Goal: Register for event/course

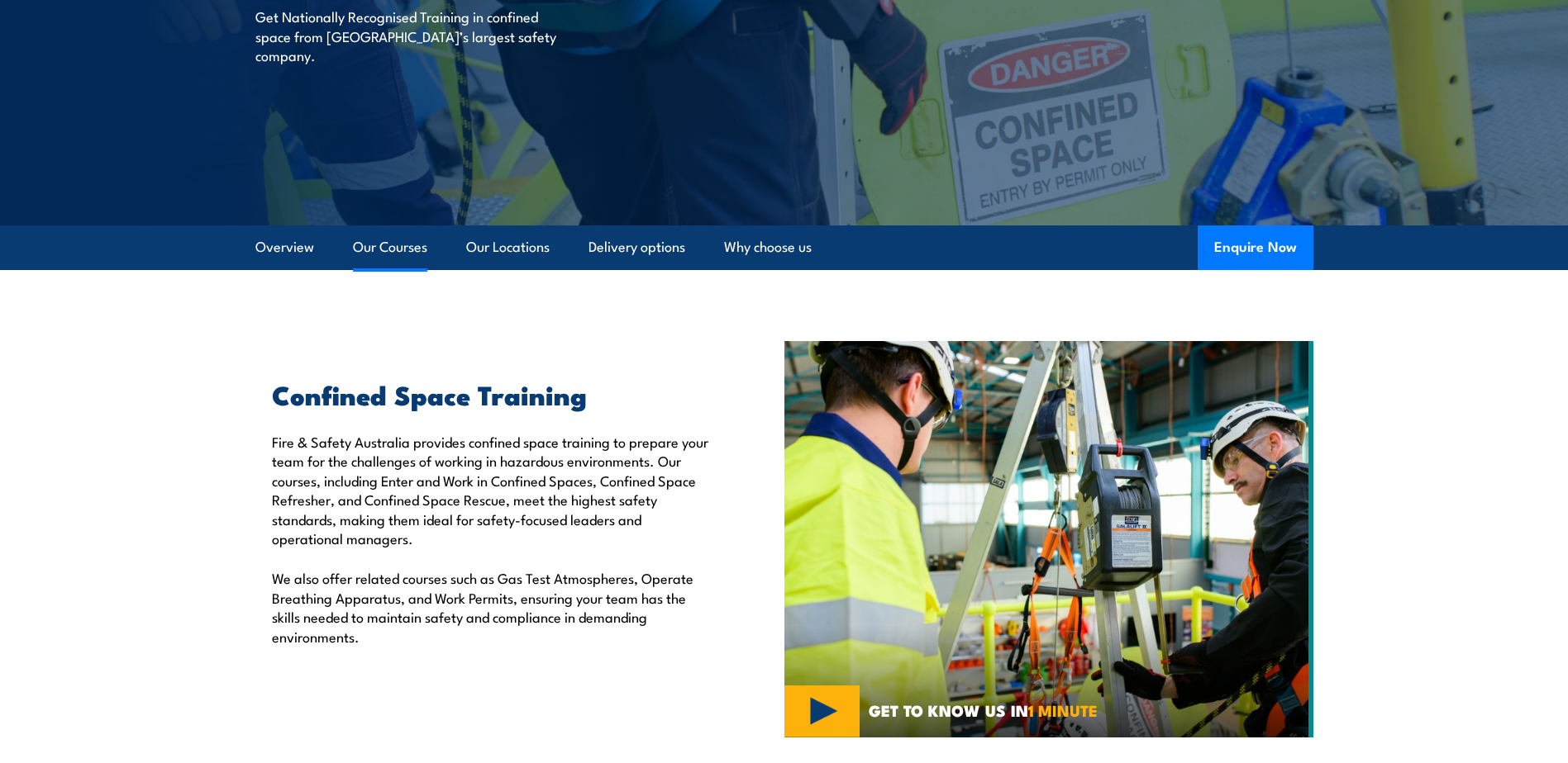
click at [391, 243] on link "Our Courses" at bounding box center [390, 248] width 74 height 44
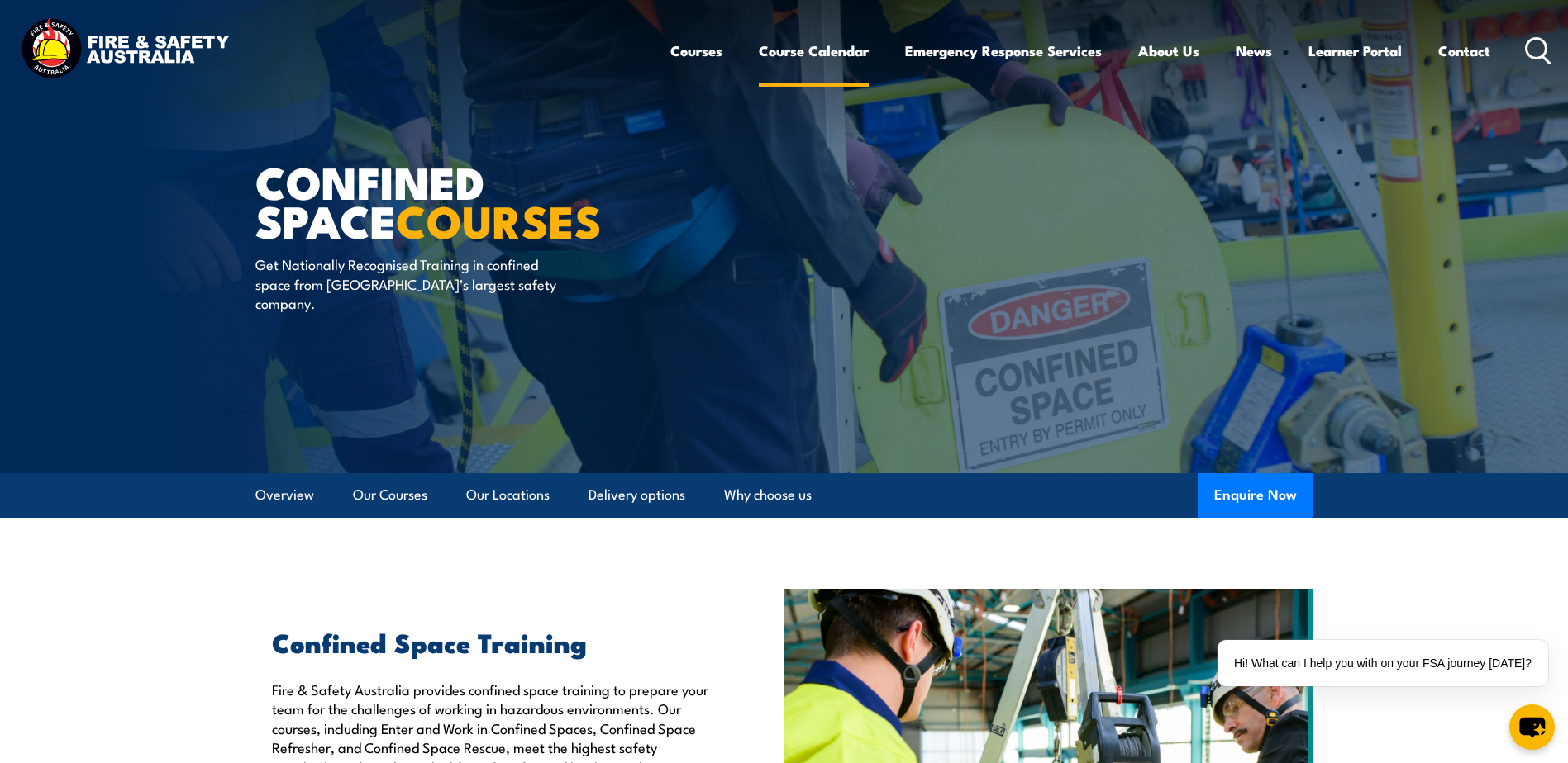
click at [816, 54] on link "Course Calendar" at bounding box center [814, 51] width 110 height 44
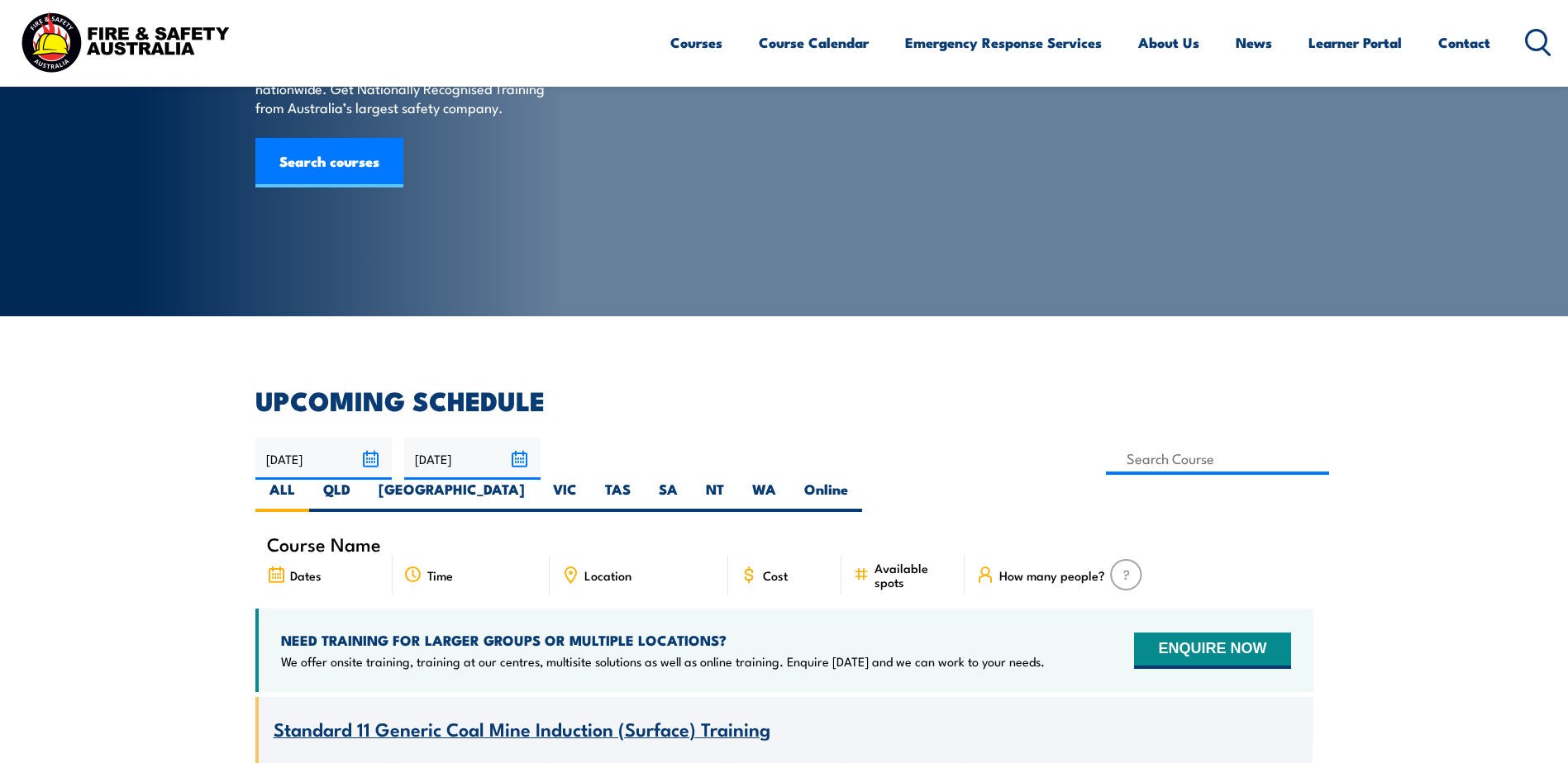
click at [315, 537] on span "Course Name" at bounding box center [324, 544] width 114 height 14
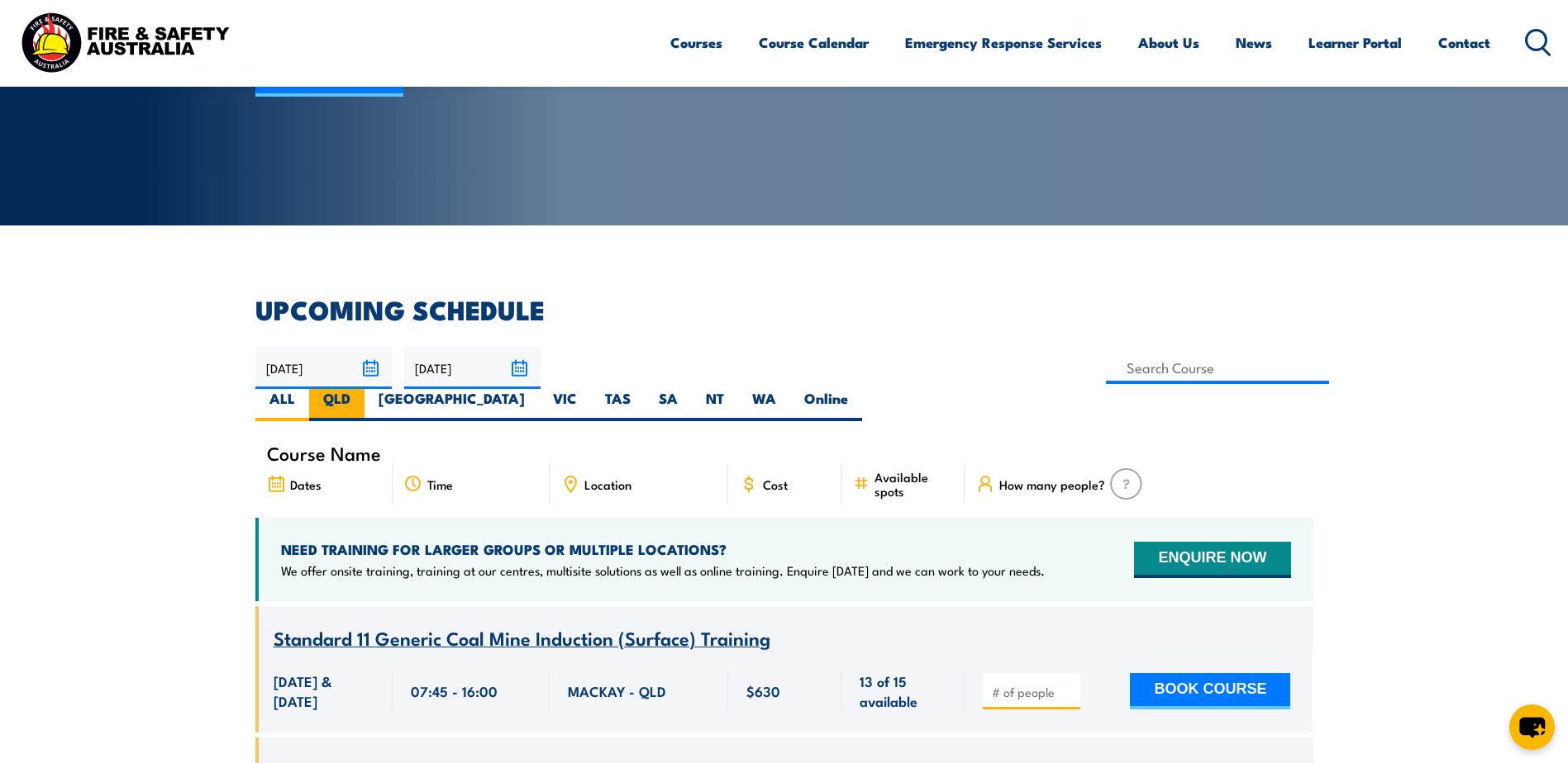
click at [364, 390] on label "QLD" at bounding box center [337, 406] width 56 height 32
click at [361, 390] on input "QLD" at bounding box center [355, 395] width 11 height 11
radio input "true"
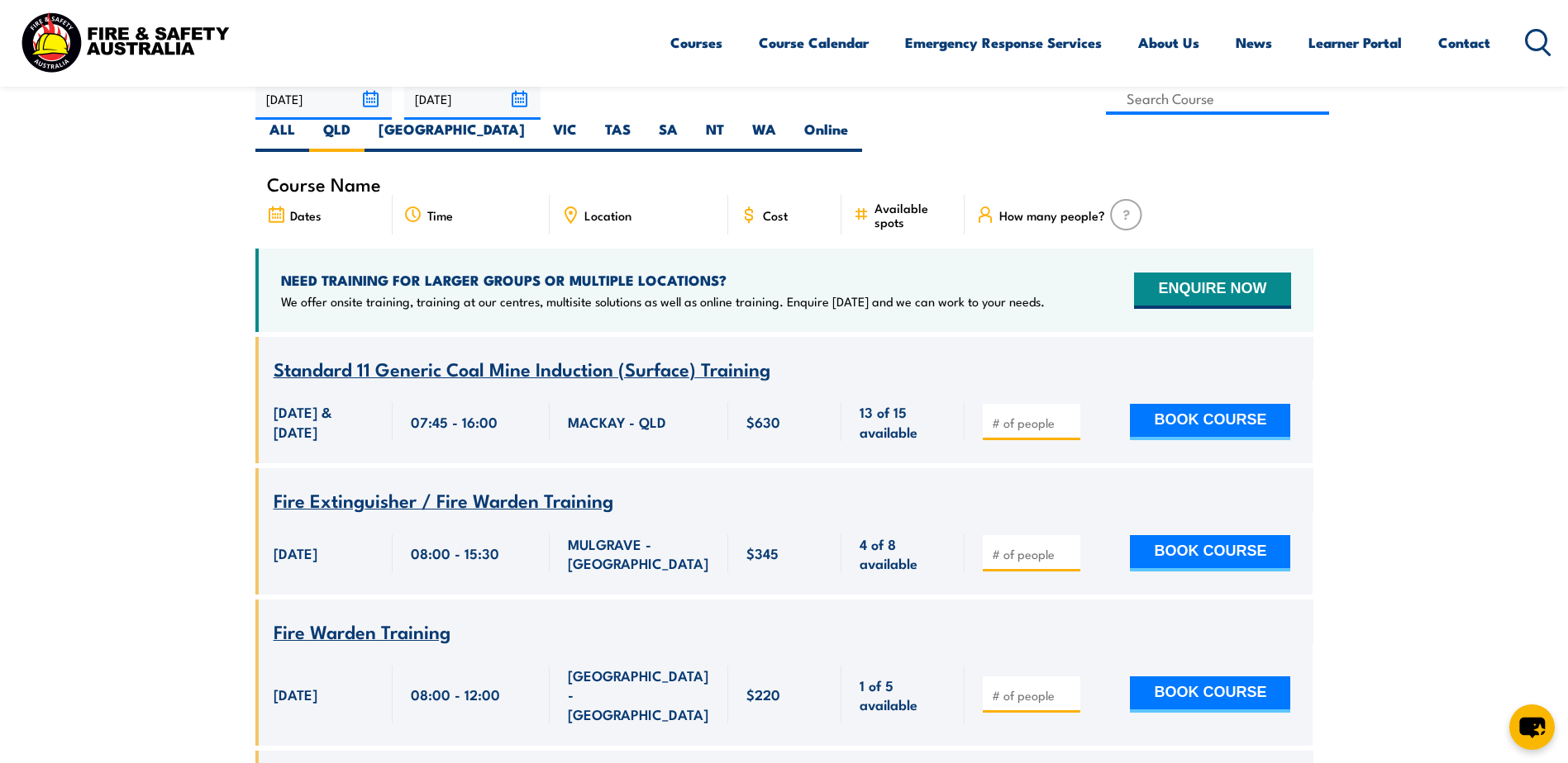
scroll to position [661, 0]
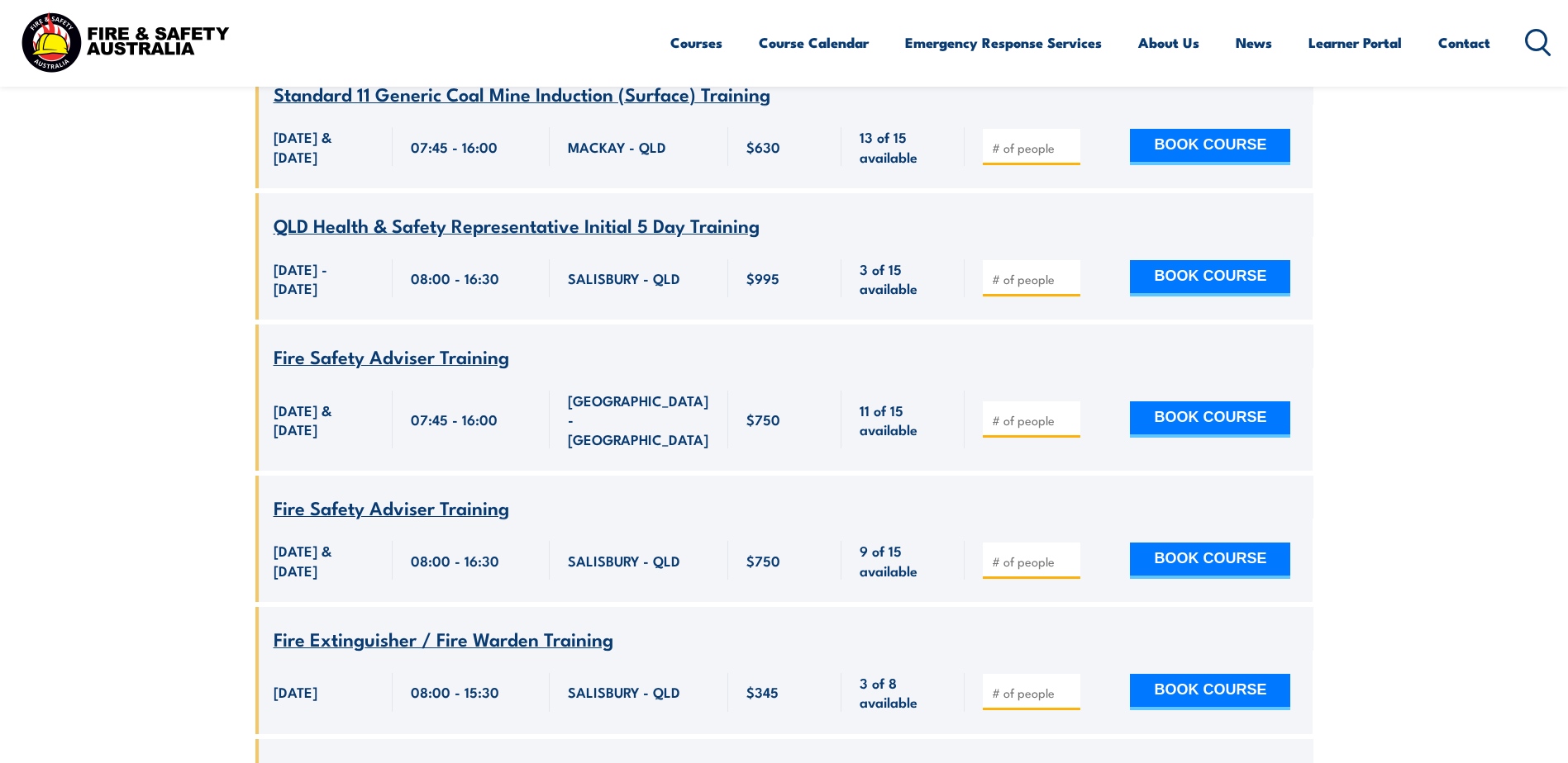
scroll to position [793, 0]
click at [404, 344] on span "Fire Safety Adviser Training" at bounding box center [391, 355] width 235 height 28
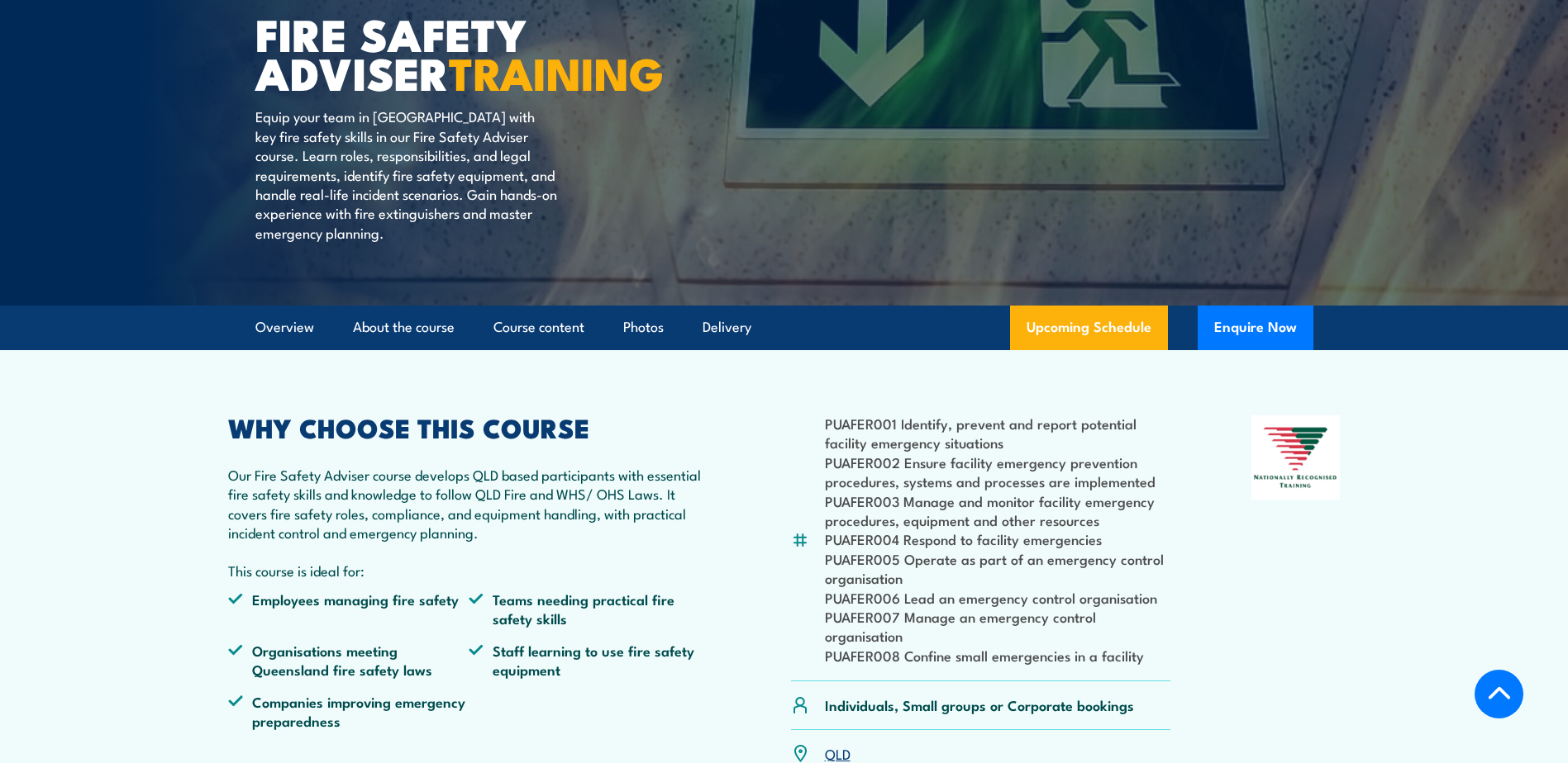
scroll to position [413, 0]
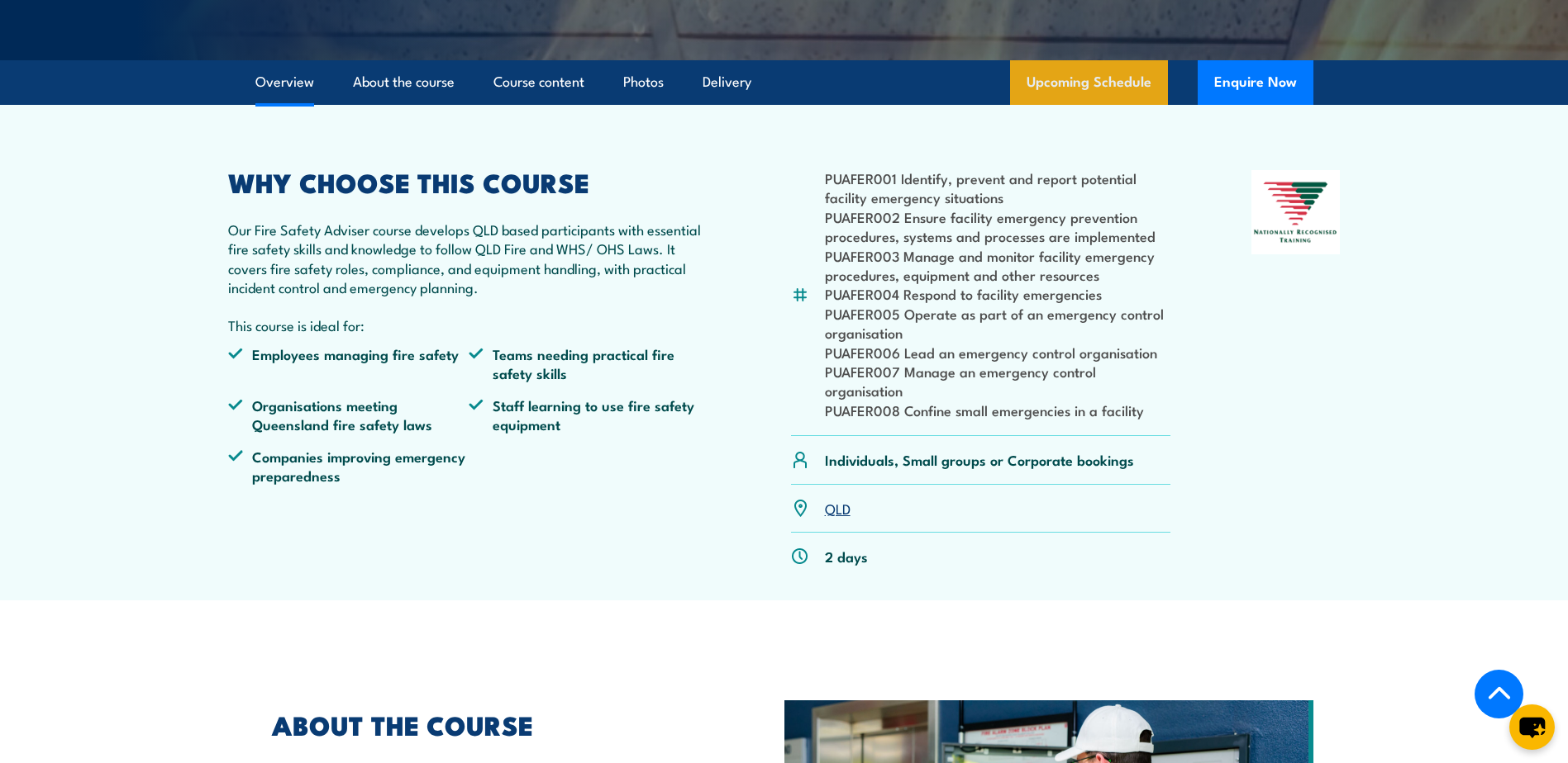
click at [1130, 105] on link "Upcoming Schedule" at bounding box center [1088, 83] width 158 height 45
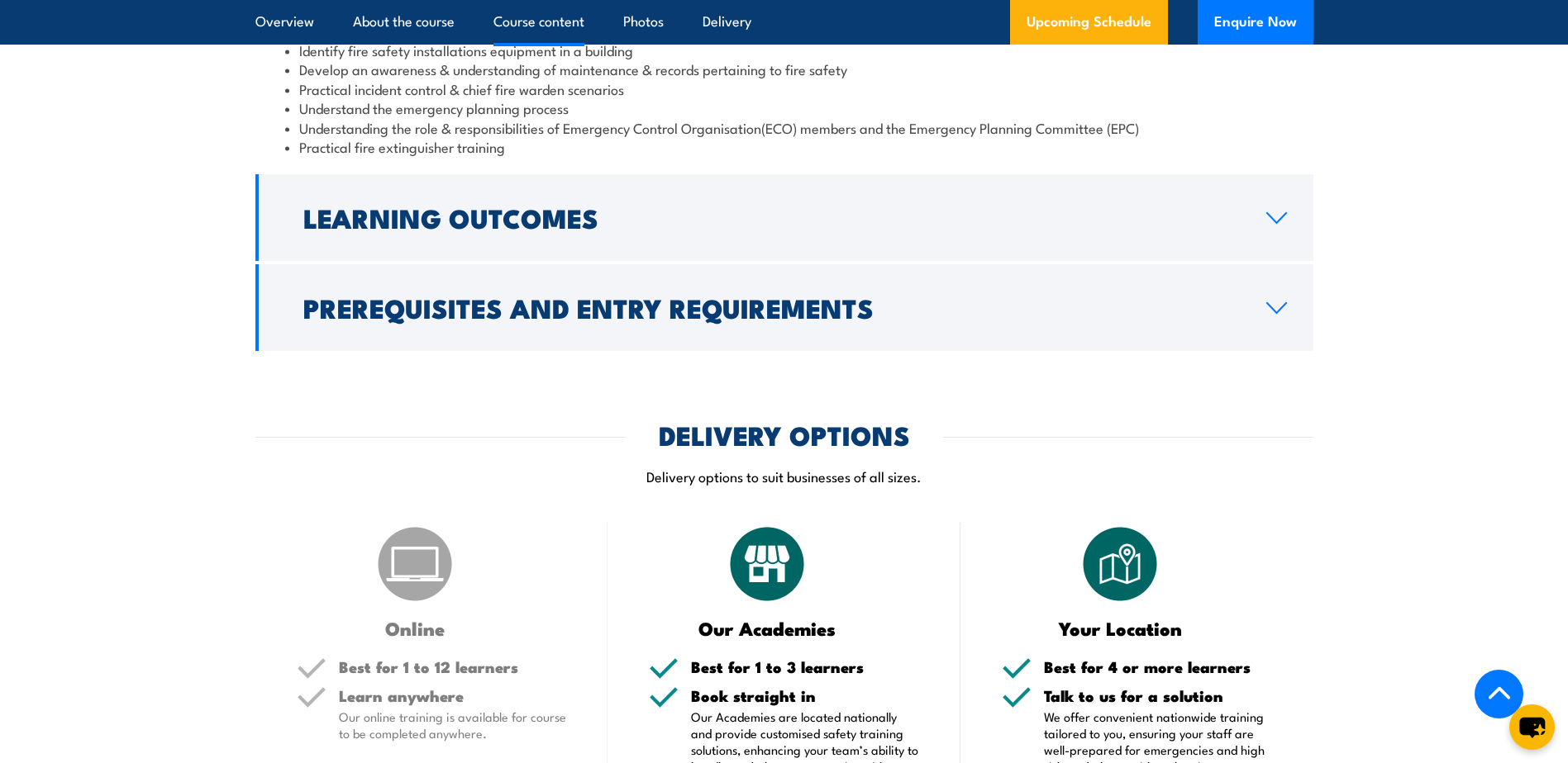
scroll to position [1464, 0]
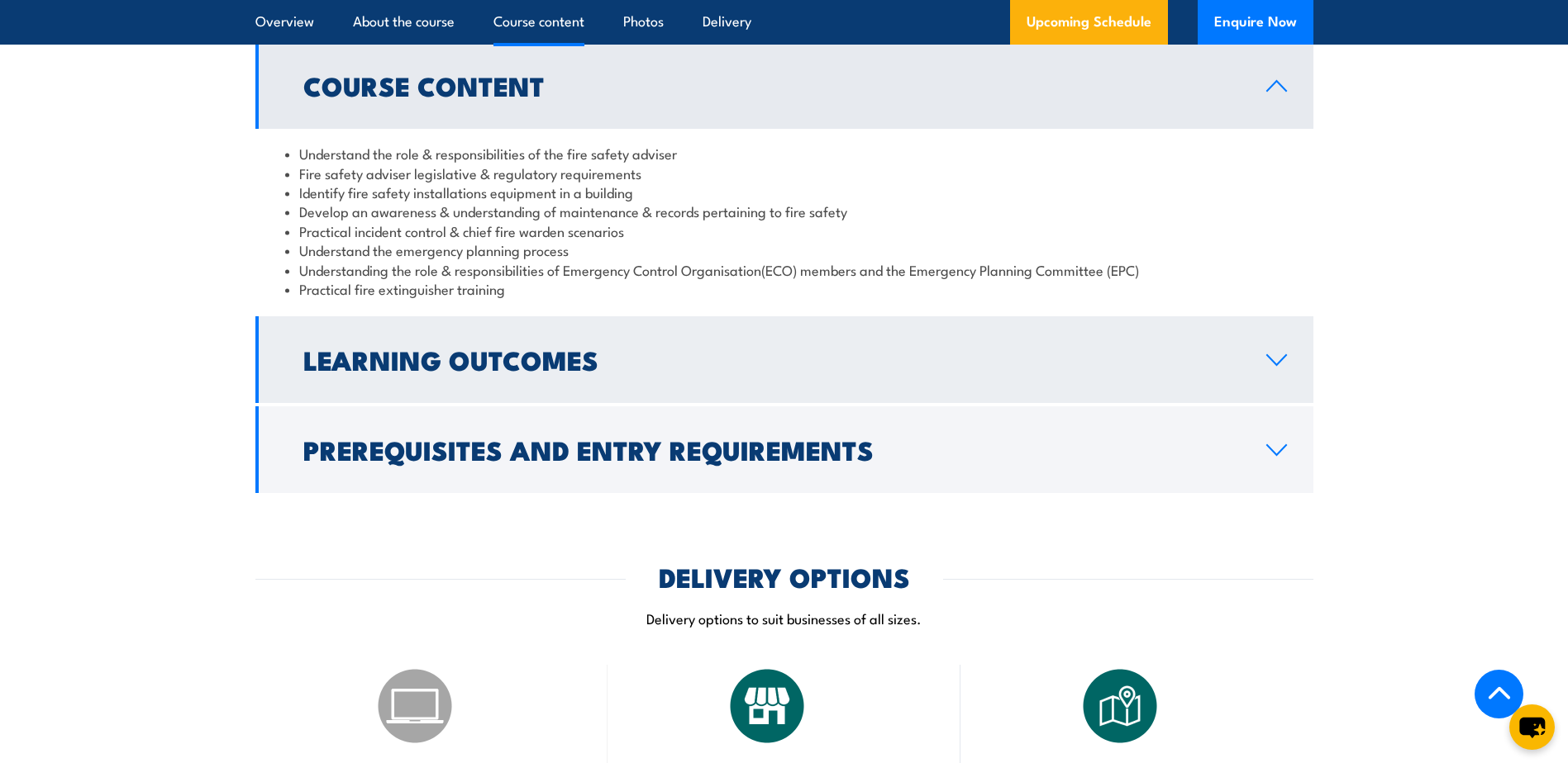
click at [364, 371] on h2 "Learning Outcomes" at bounding box center [772, 359] width 936 height 23
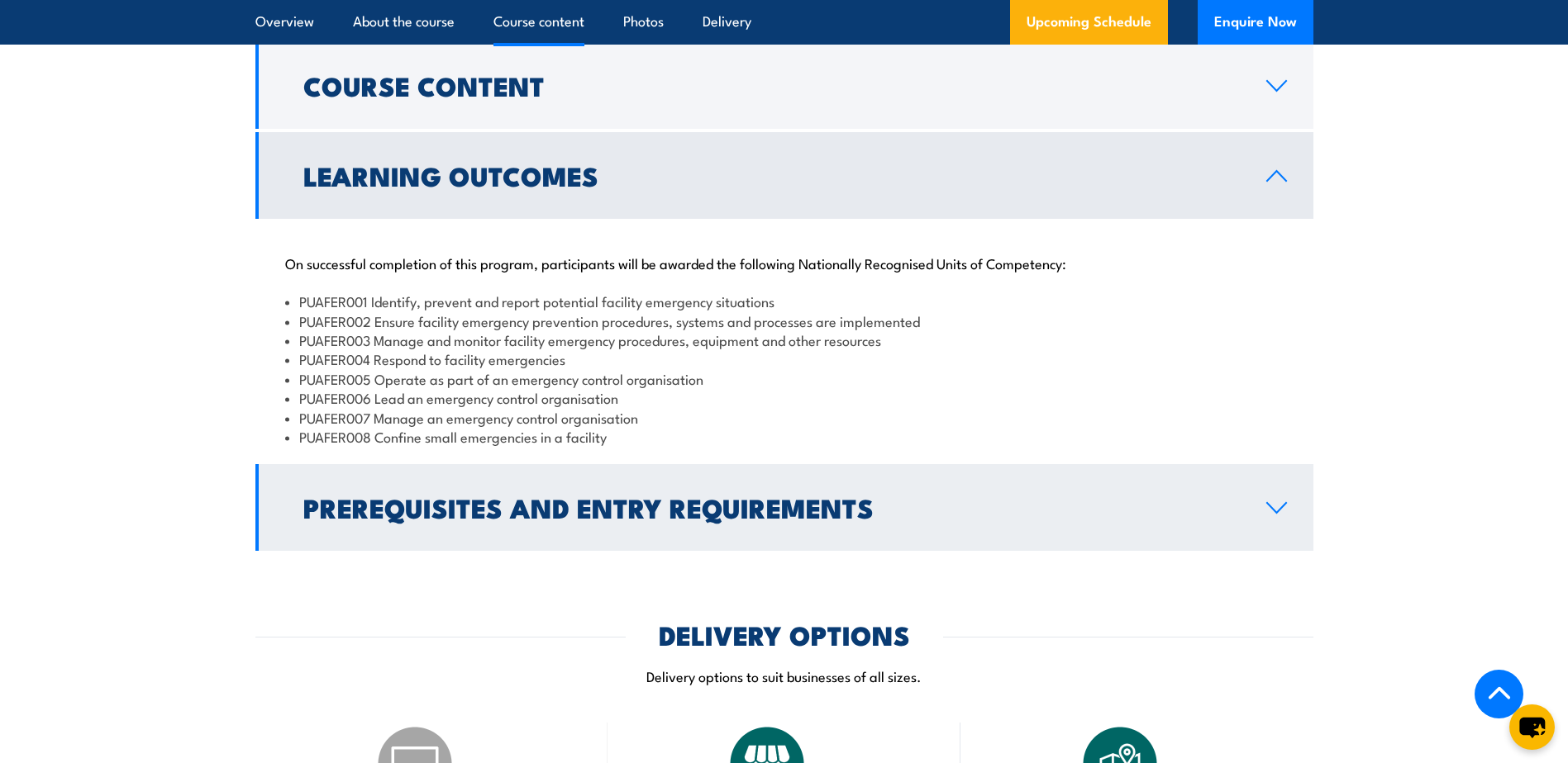
click at [416, 519] on h2 "Prerequisites and Entry Requirements" at bounding box center [772, 507] width 936 height 23
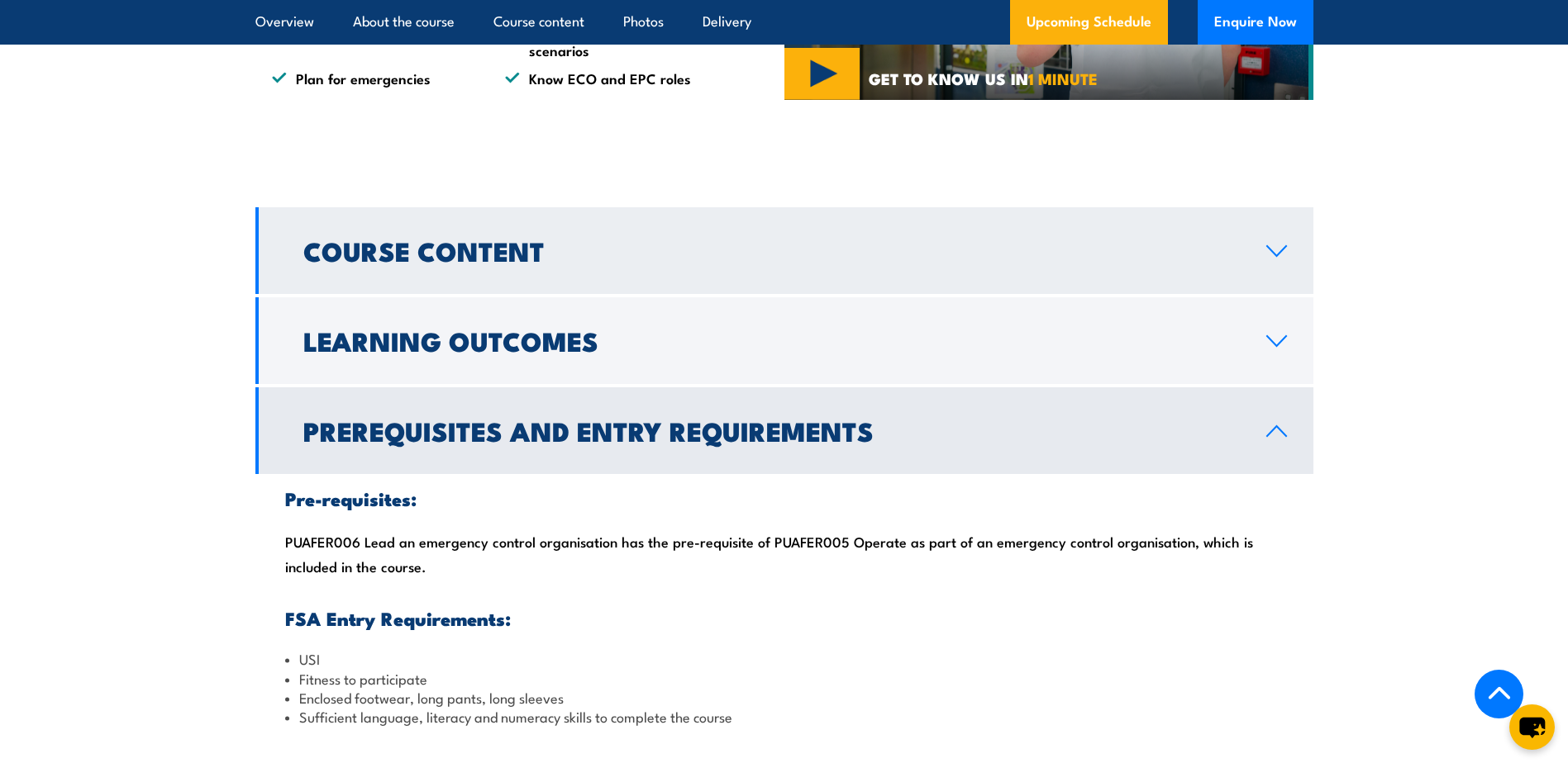
click at [390, 262] on h2 "Course Content" at bounding box center [772, 250] width 936 height 23
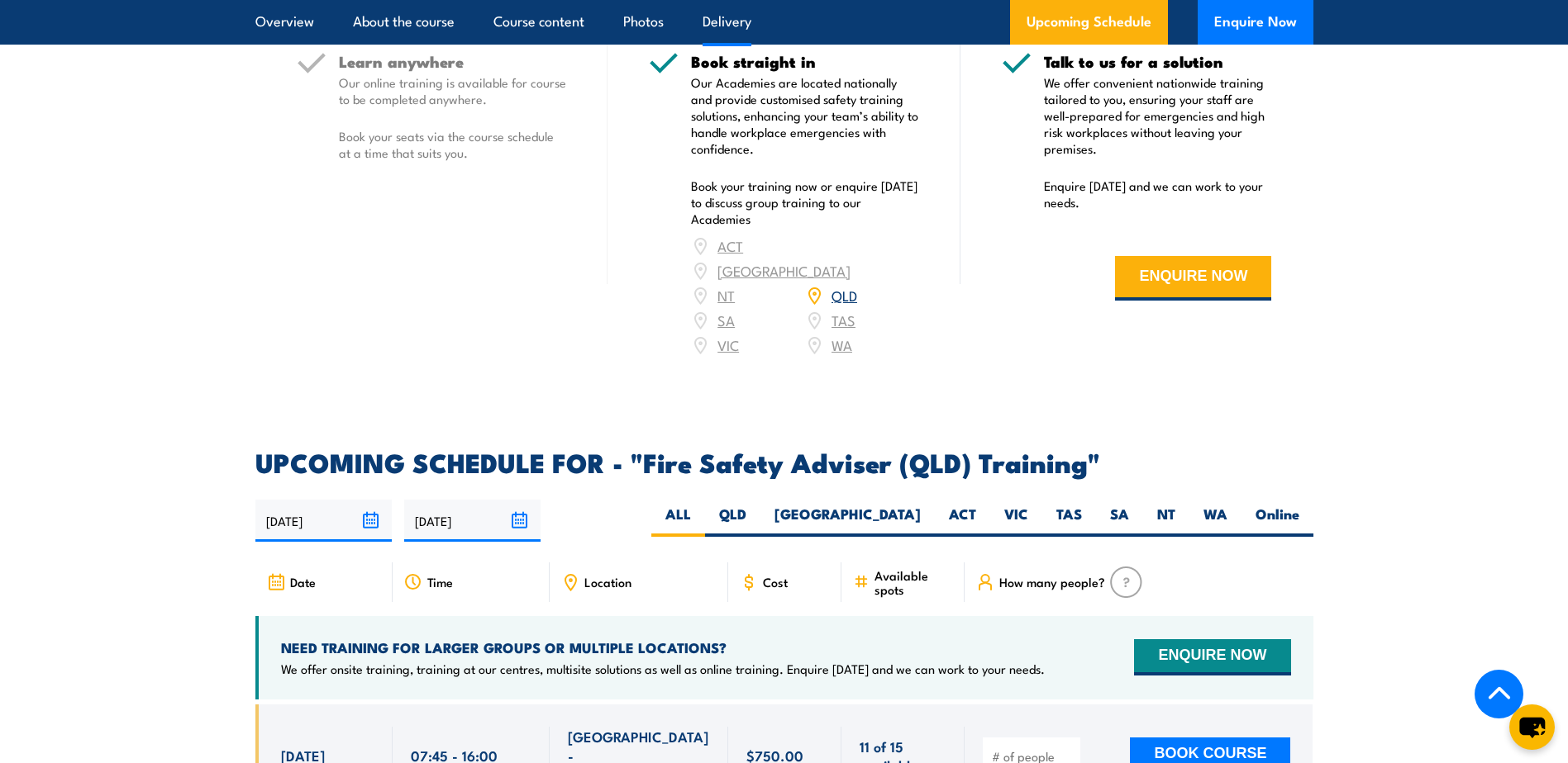
scroll to position [2538, 0]
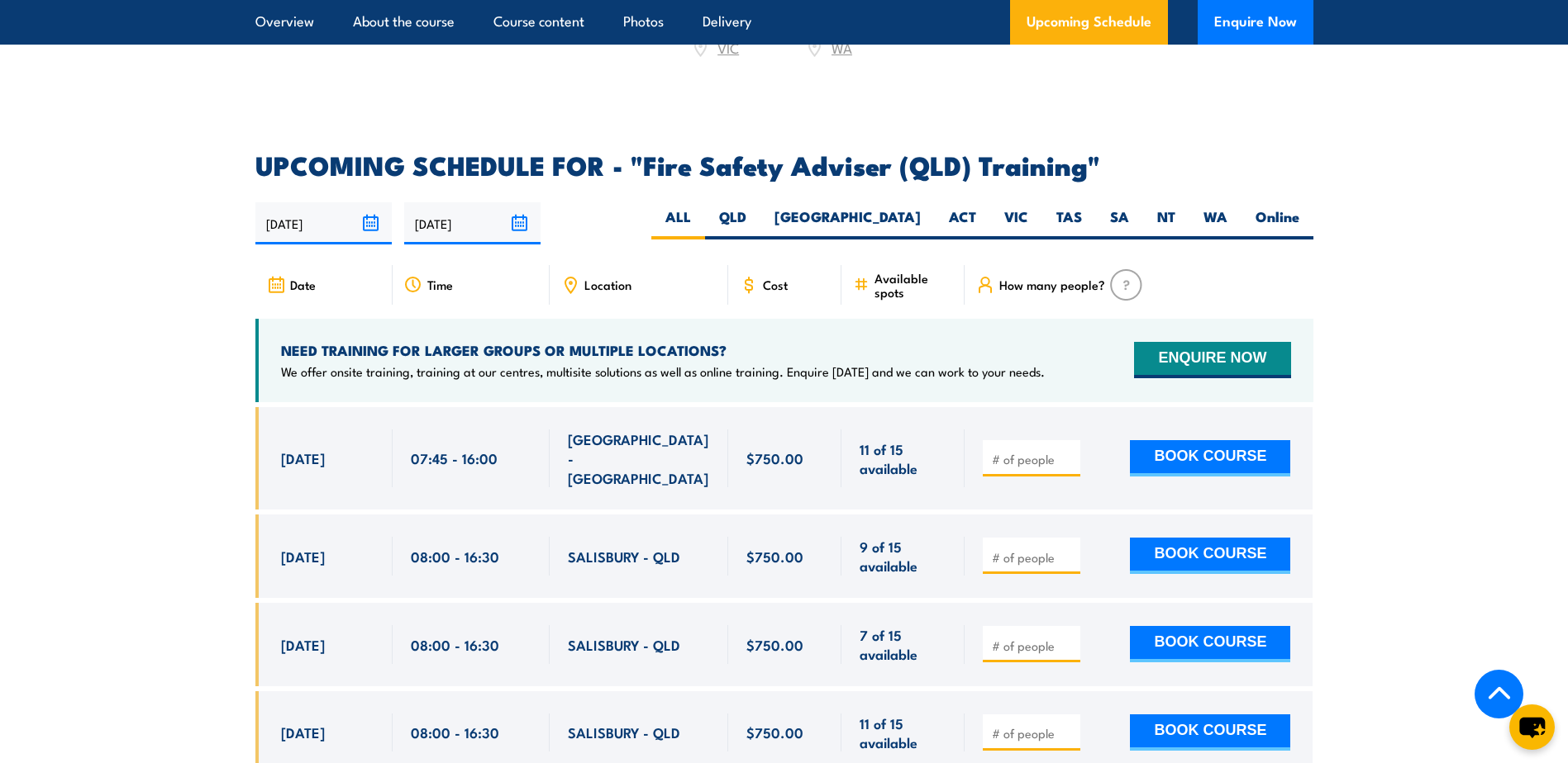
click at [619, 292] on span "Location" at bounding box center [608, 284] width 47 height 14
click at [569, 284] on icon at bounding box center [570, 282] width 3 height 3
click at [761, 233] on label "QLD" at bounding box center [733, 223] width 56 height 32
click at [757, 218] on input "QLD" at bounding box center [752, 212] width 11 height 11
radio input "true"
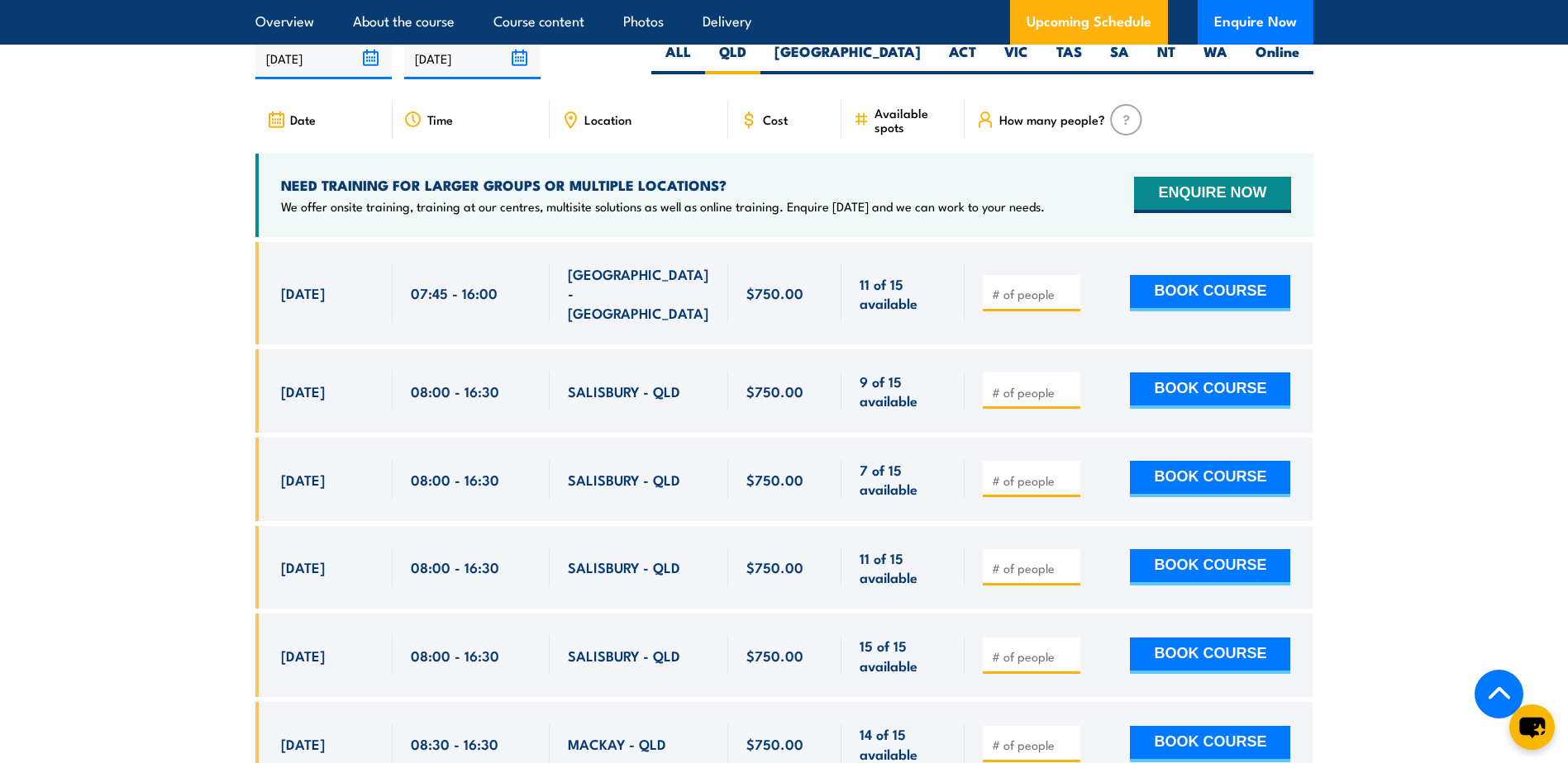
click at [594, 126] on span "Location" at bounding box center [608, 119] width 47 height 14
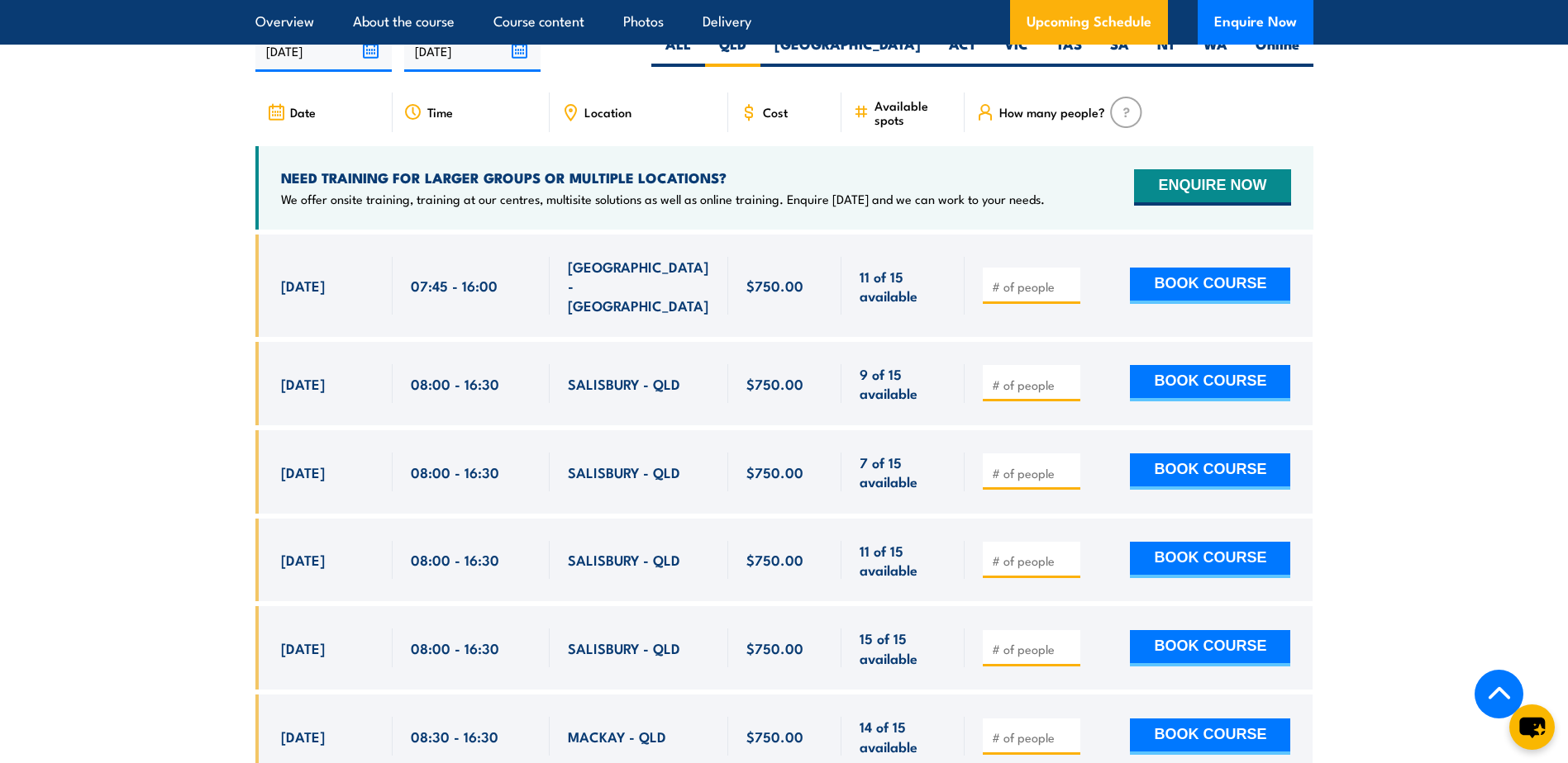
scroll to position [3281, 0]
